Goal: Check status: Check status

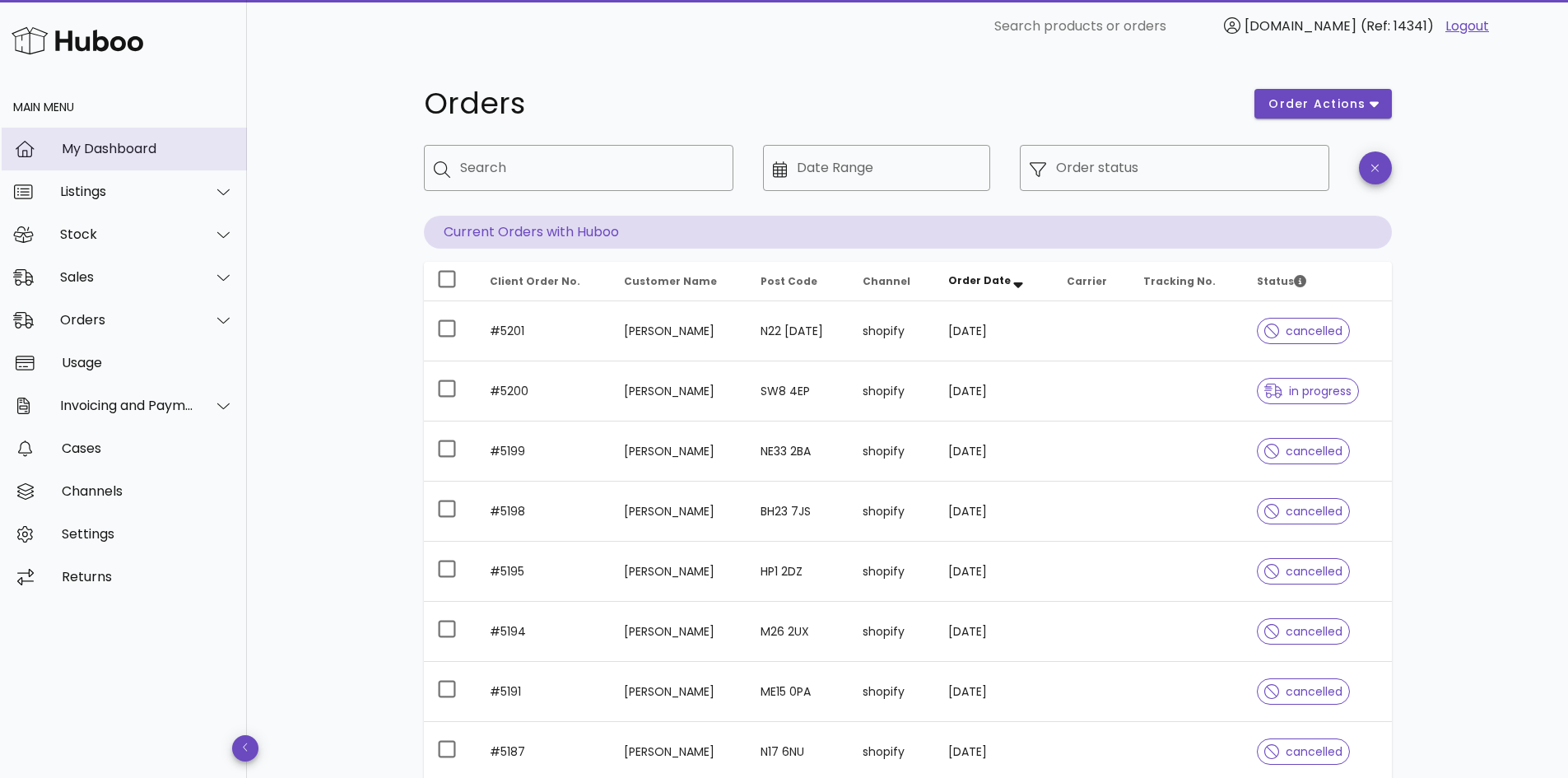
click at [79, 147] on div "My Dashboard" at bounding box center [147, 148] width 172 height 16
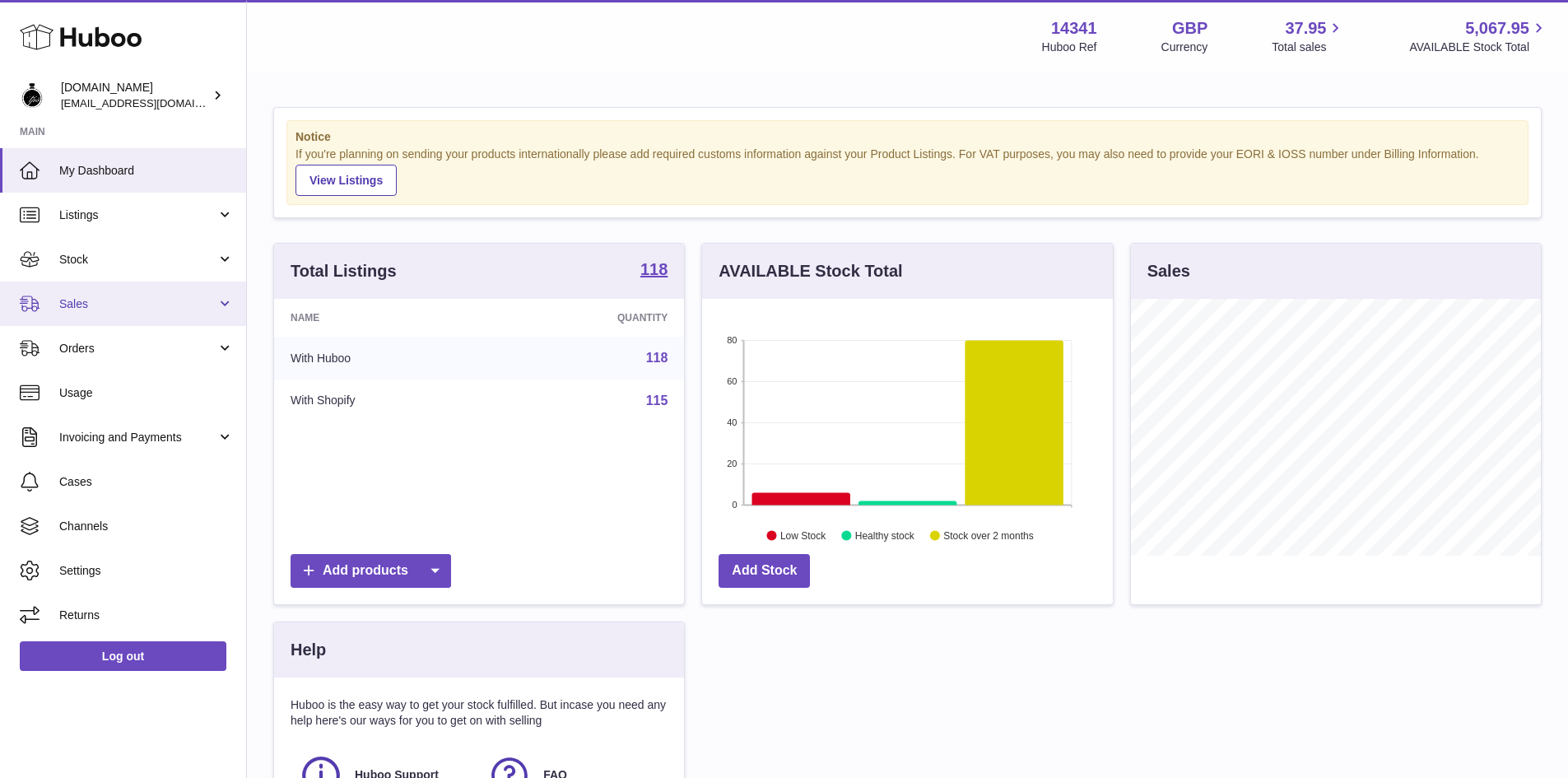
scroll to position [257, 411]
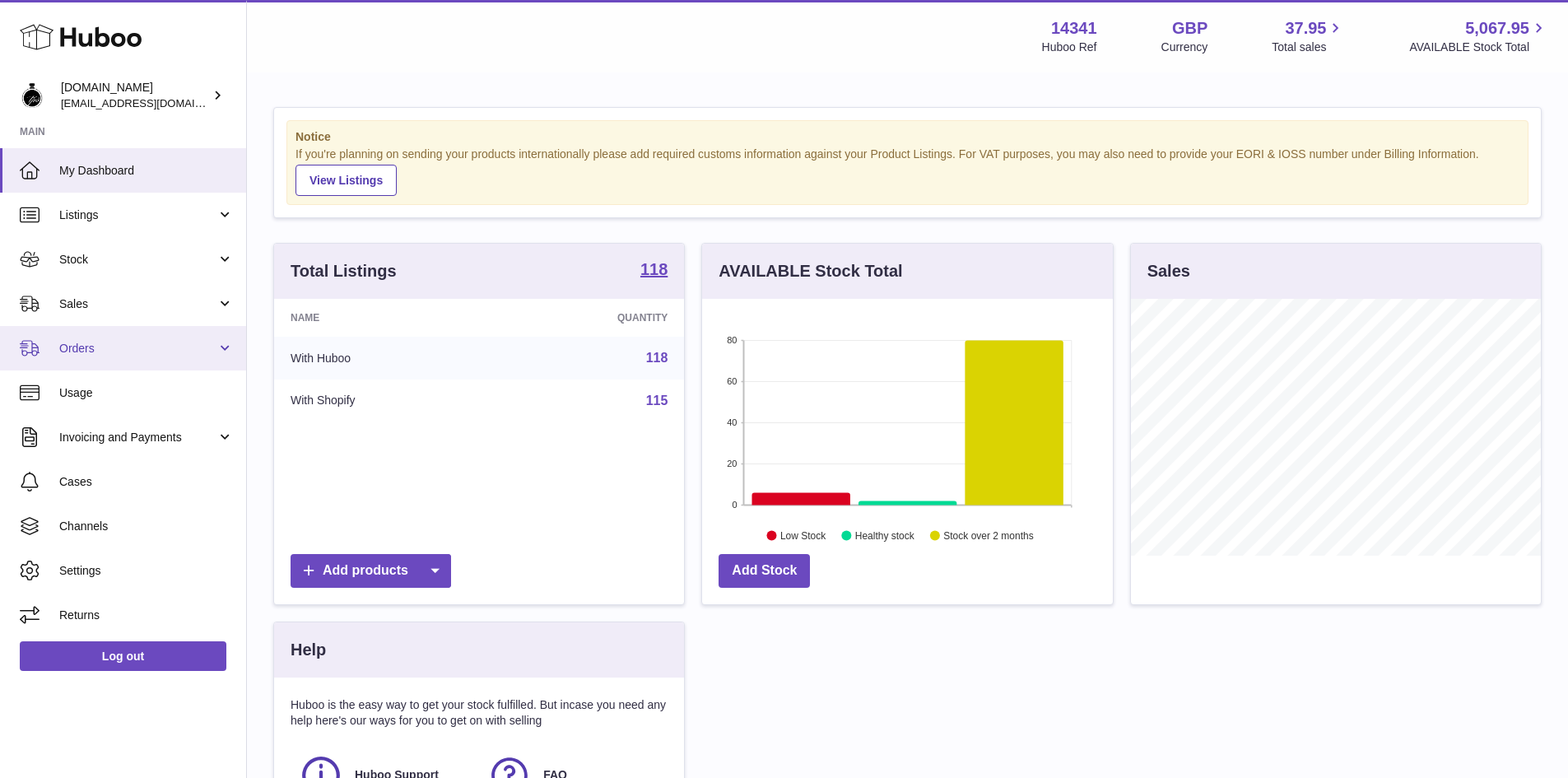
click at [85, 345] on span "Orders" at bounding box center [138, 349] width 157 height 16
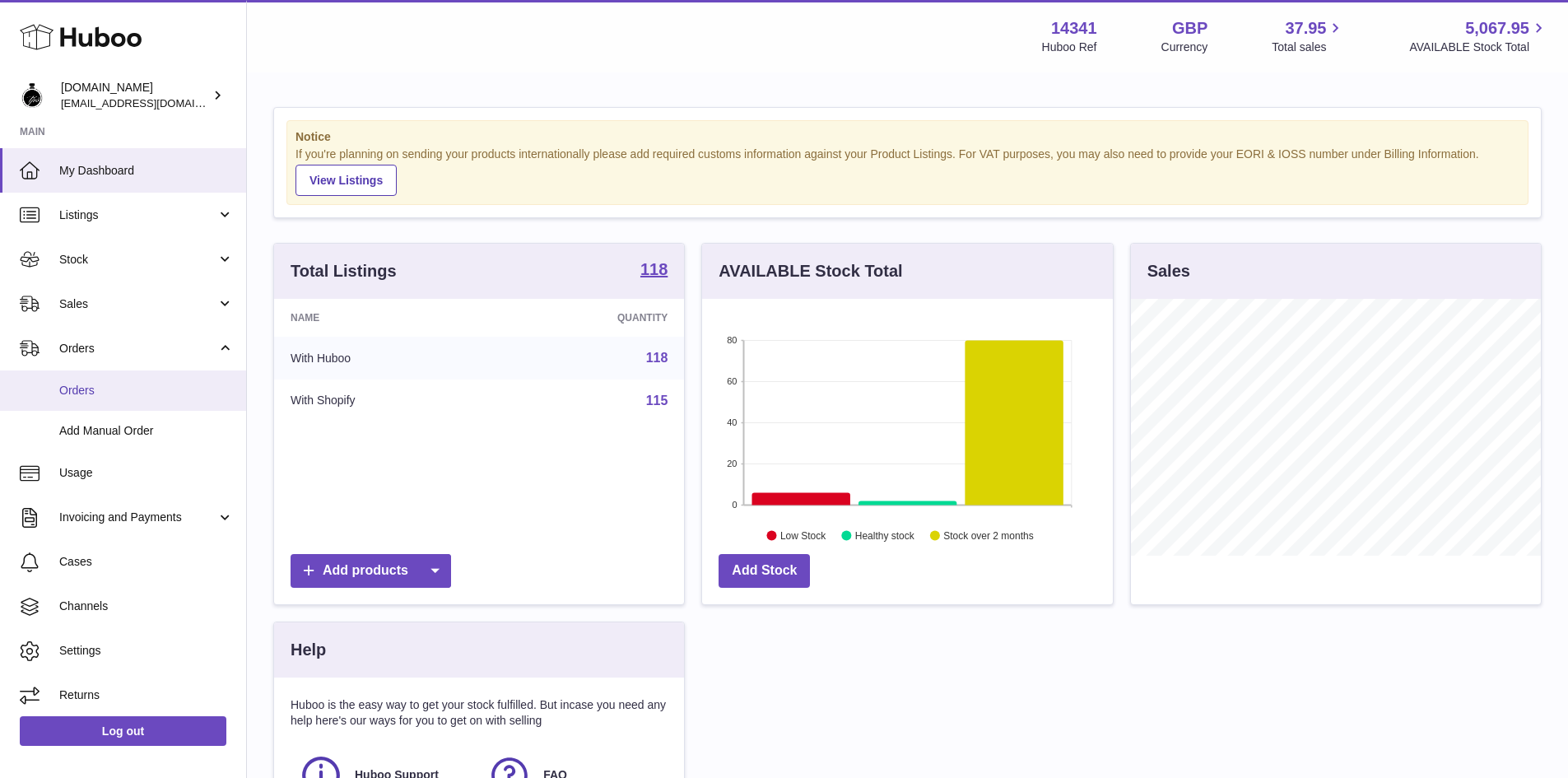
click at [70, 379] on link "Orders" at bounding box center [123, 391] width 246 height 40
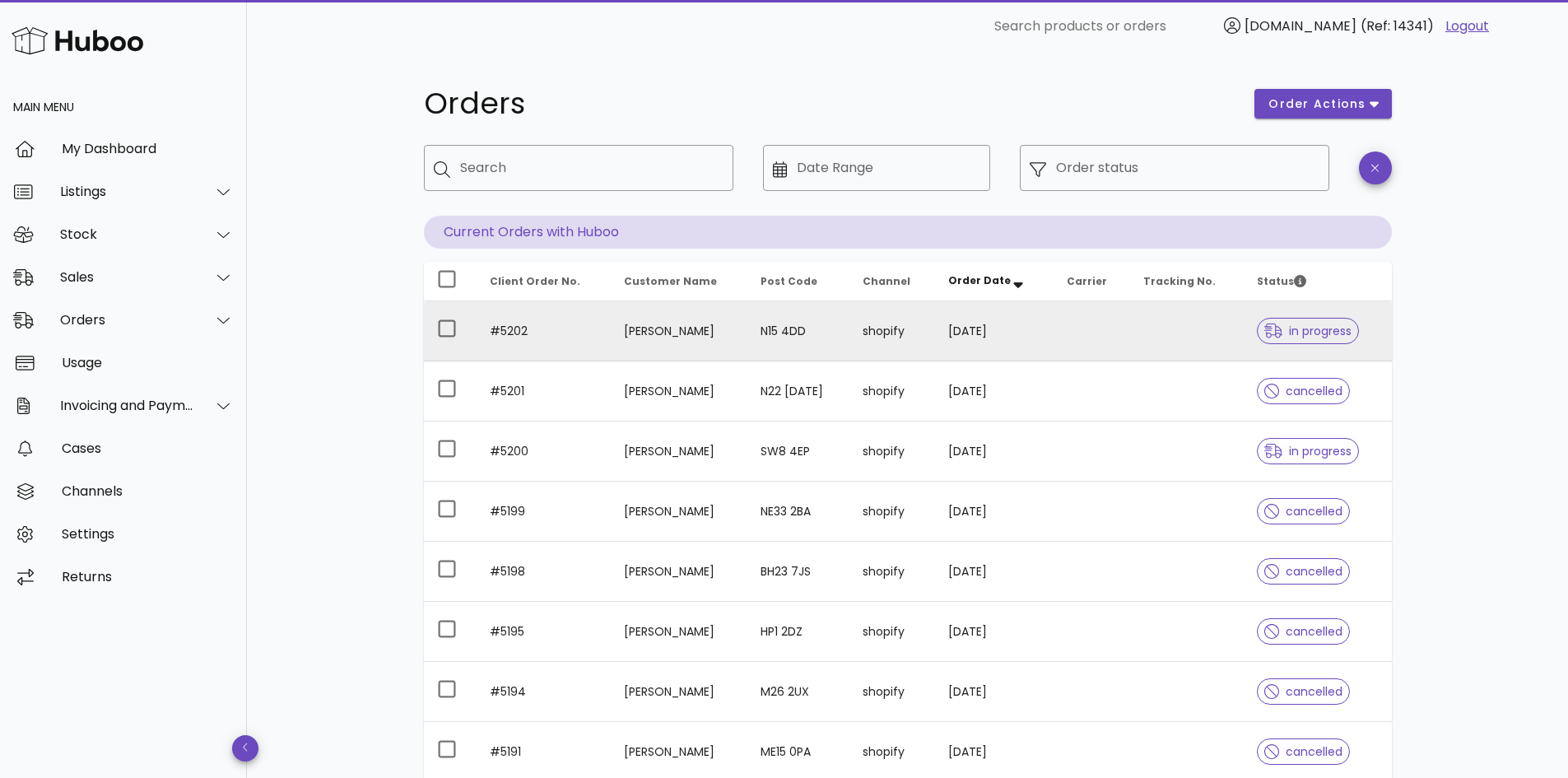
click at [592, 329] on td "#5202" at bounding box center [543, 331] width 134 height 60
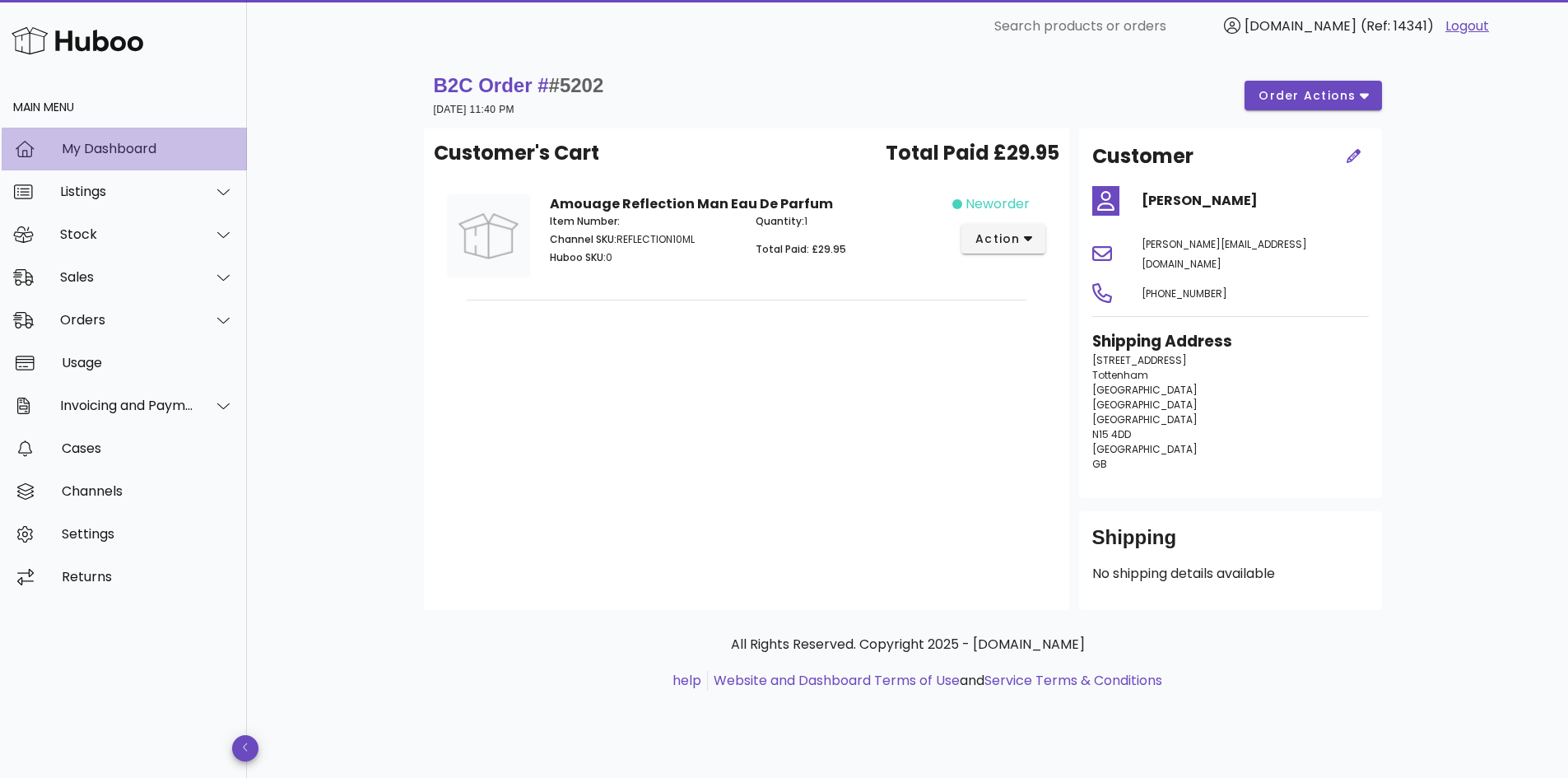
click at [112, 145] on div "My Dashboard" at bounding box center [147, 148] width 172 height 16
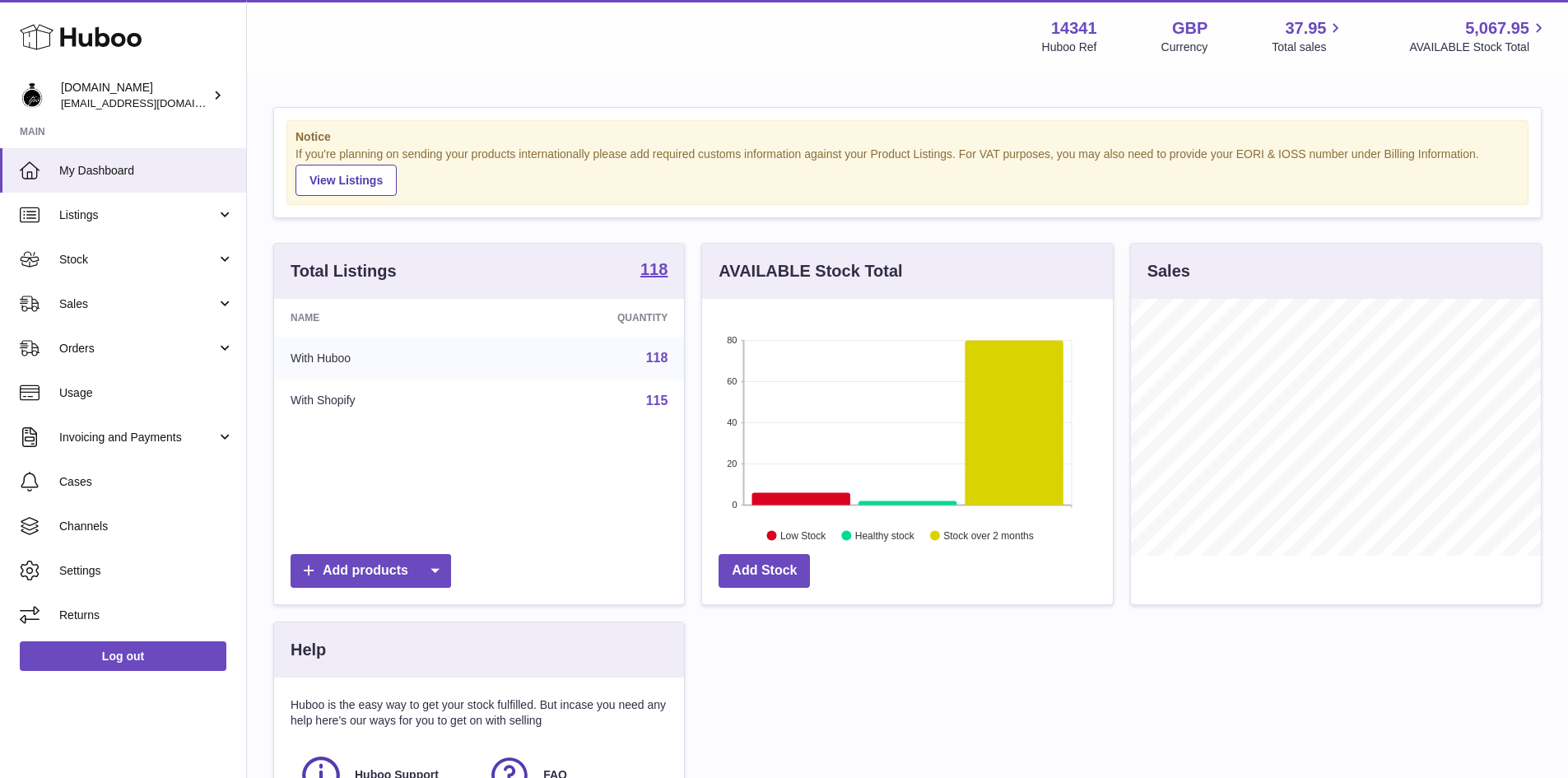
scroll to position [257, 411]
click at [67, 342] on span "Orders" at bounding box center [138, 349] width 157 height 16
